Goal: Information Seeking & Learning: Check status

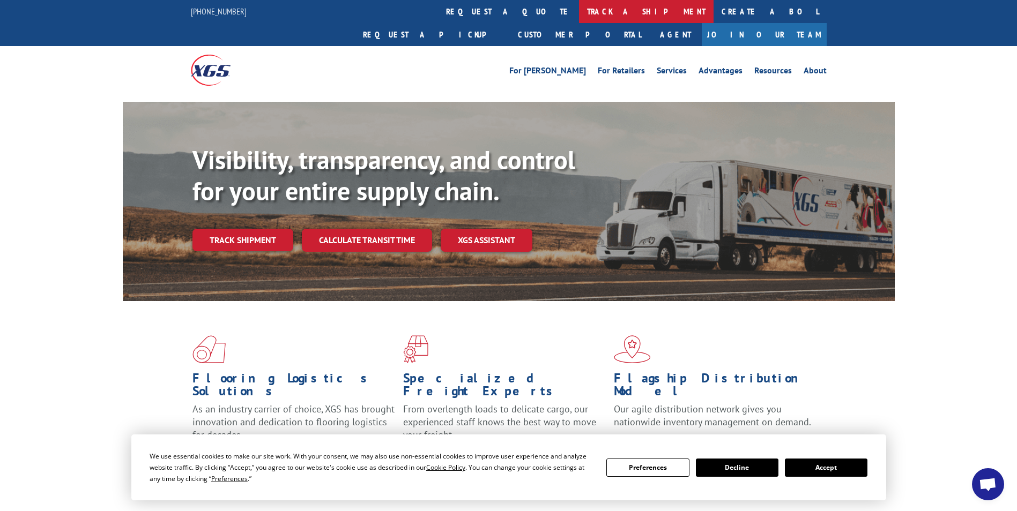
click at [579, 14] on link "track a shipment" at bounding box center [646, 11] width 134 height 23
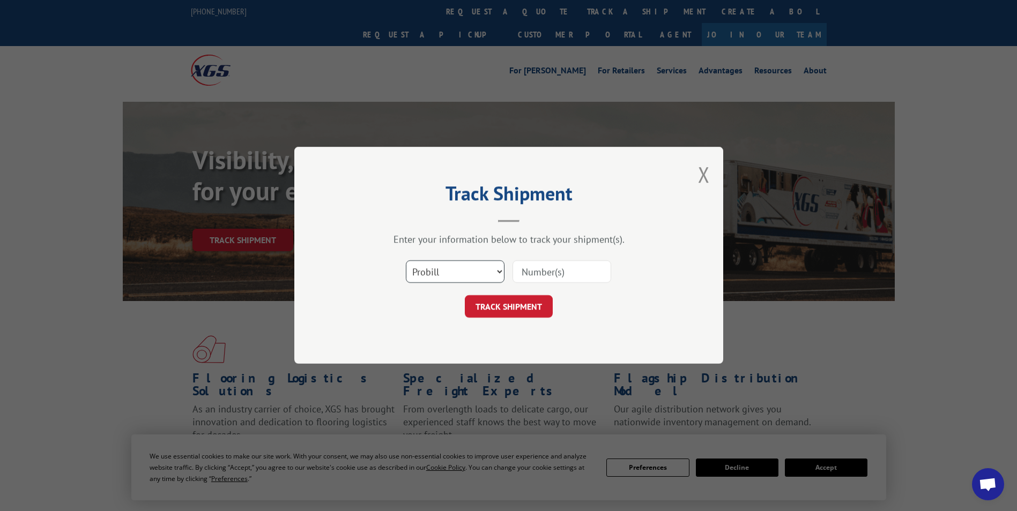
click at [465, 271] on select "Select category... Probill BOL PO" at bounding box center [455, 272] width 99 height 23
select select "bol"
click at [406, 261] on select "Select category... Probill BOL PO" at bounding box center [455, 272] width 99 height 23
click at [546, 272] on input at bounding box center [561, 272] width 99 height 23
paste input "7053174"
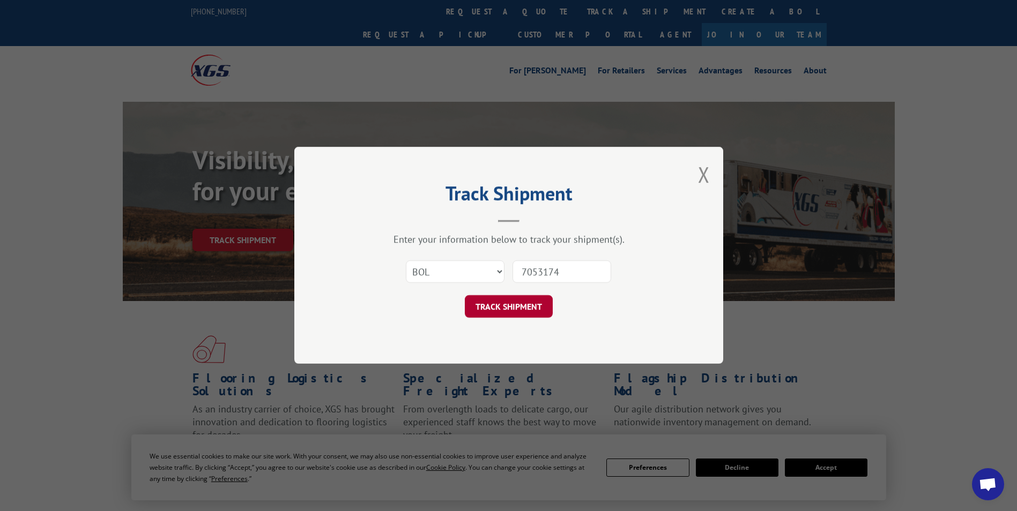
type input "7053174"
click at [509, 303] on button "TRACK SHIPMENT" at bounding box center [509, 307] width 88 height 23
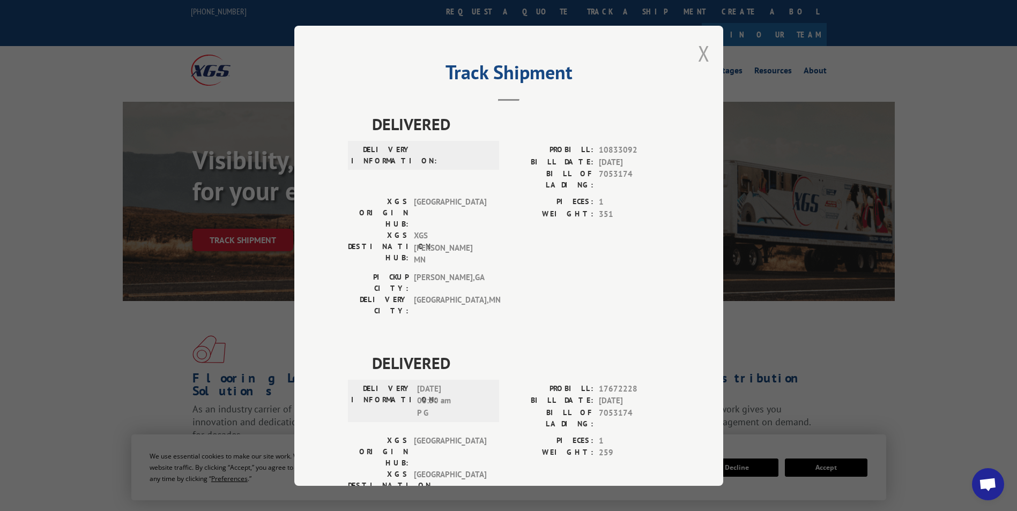
click at [703, 47] on button "Close modal" at bounding box center [704, 53] width 12 height 28
